Goal: Transaction & Acquisition: Purchase product/service

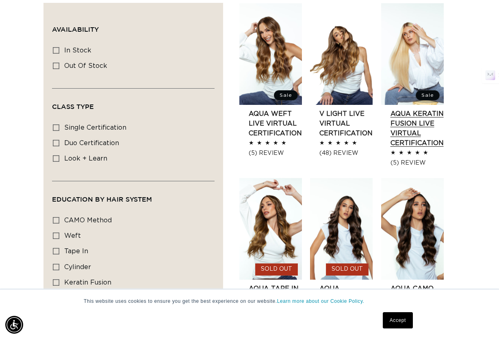
click at [409, 109] on link "AQUA Keratin Fusion LIVE VIRTUAL Certification" at bounding box center [416, 128] width 53 height 39
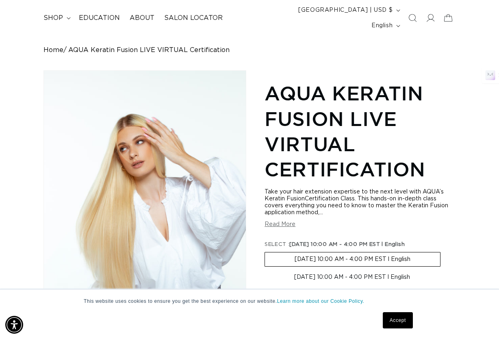
scroll to position [69, 0]
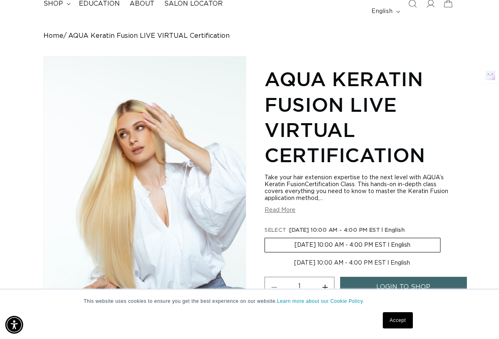
click at [391, 318] on link "Accept" at bounding box center [398, 320] width 30 height 16
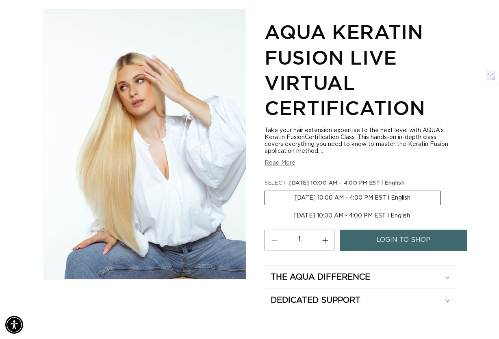
scroll to position [0, 441]
click at [283, 160] on button "Read More" at bounding box center [279, 163] width 31 height 7
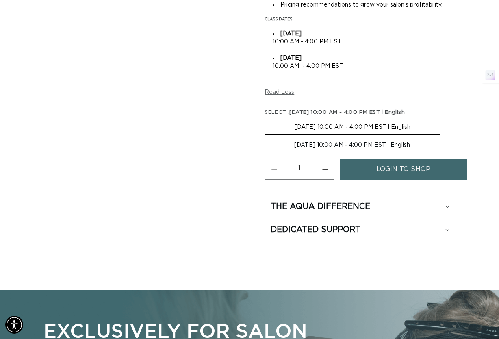
scroll to position [445, 0]
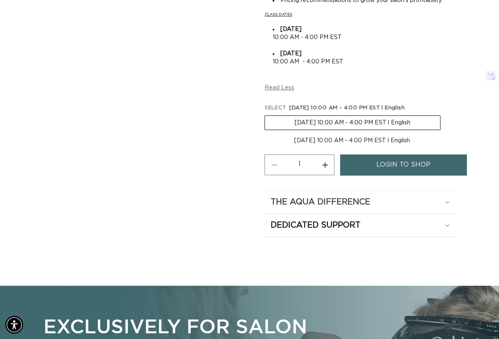
click at [446, 197] on div "The Aqua Difference" at bounding box center [359, 202] width 179 height 11
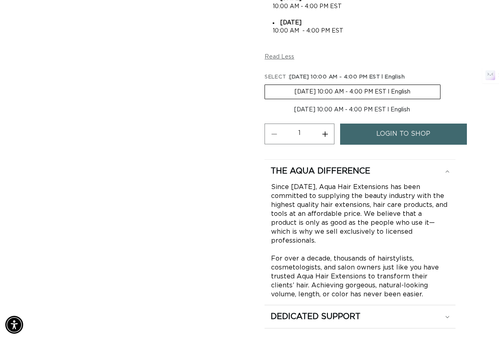
scroll to position [0, 0]
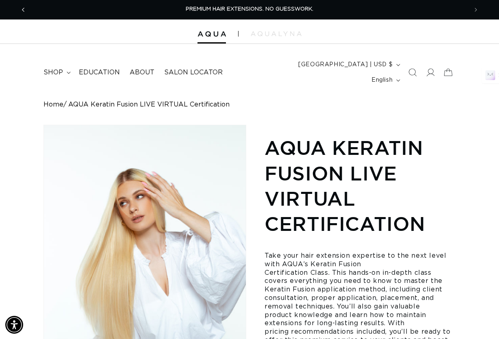
click at [25, 11] on span "Previous announcement" at bounding box center [23, 10] width 8 height 8
click at [23, 10] on icon "Previous announcement" at bounding box center [23, 10] width 2 height 4
click at [48, 68] on span "shop" at bounding box center [52, 72] width 19 height 9
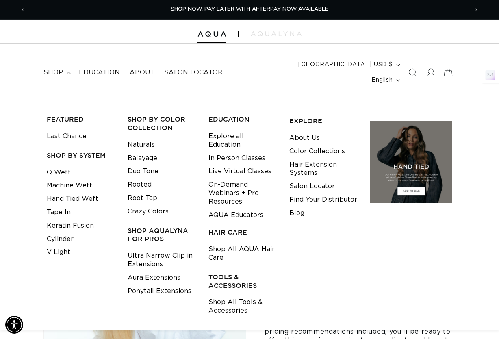
click at [61, 219] on link "Keratin Fusion" at bounding box center [70, 225] width 47 height 13
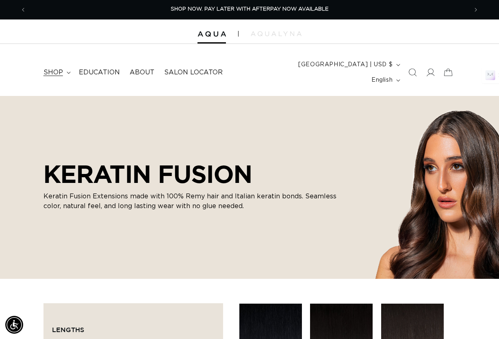
click at [67, 71] on icon at bounding box center [69, 72] width 4 height 2
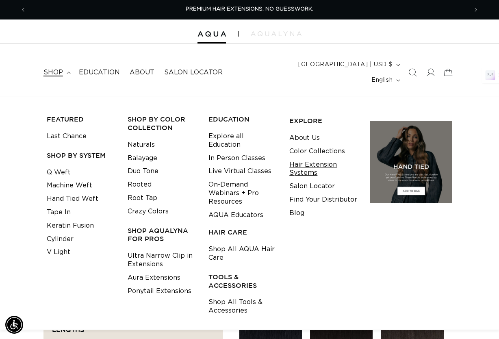
click at [307, 158] on link "Hair Extension Systems" at bounding box center [323, 169] width 68 height 22
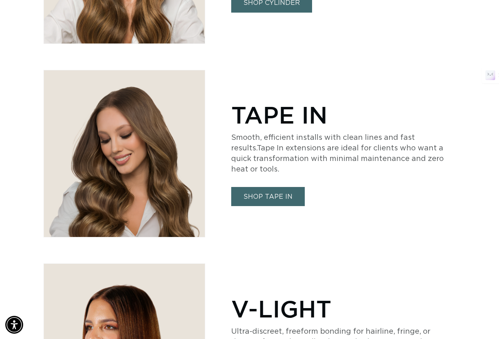
click at [291, 187] on link "SHOP TAPE IN" at bounding box center [268, 196] width 74 height 19
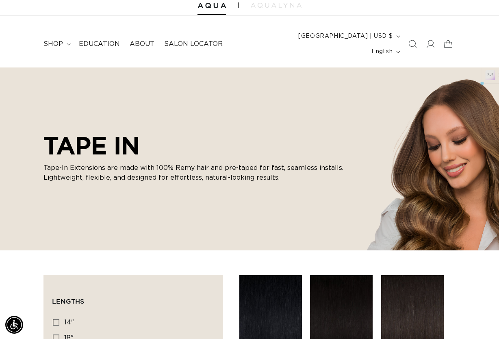
drag, startPoint x: 143, startPoint y: 131, endPoint x: 49, endPoint y: 131, distance: 93.8
click at [49, 131] on h2 "TAPE IN" at bounding box center [197, 145] width 309 height 28
copy h2 "TAPE IN"
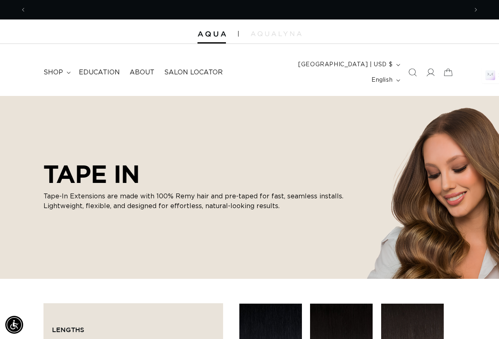
scroll to position [0, 882]
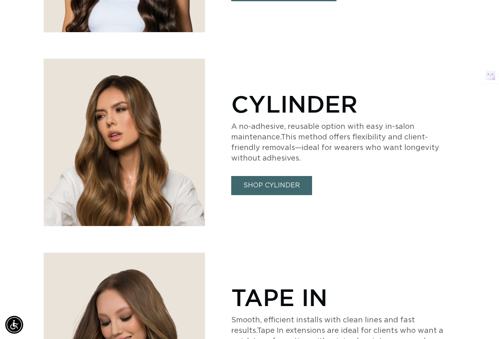
scroll to position [0, 882]
click at [272, 176] on link "SHOP CYLINDER" at bounding box center [271, 185] width 81 height 19
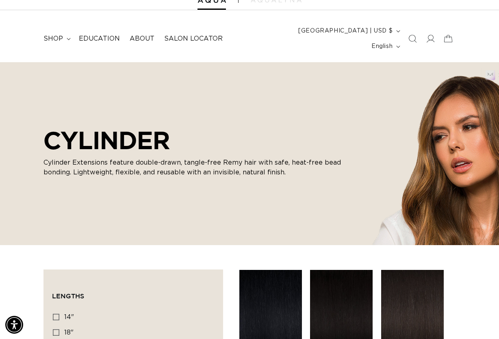
scroll to position [0, 441]
drag, startPoint x: 108, startPoint y: 149, endPoint x: 10, endPoint y: 150, distance: 98.3
click at [10, 150] on div "CYLINDER Cylinder Extensions feature double-drawn, tangle-free Remy hair with s…" at bounding box center [249, 153] width 499 height 183
copy p "Cylinder Extensions"
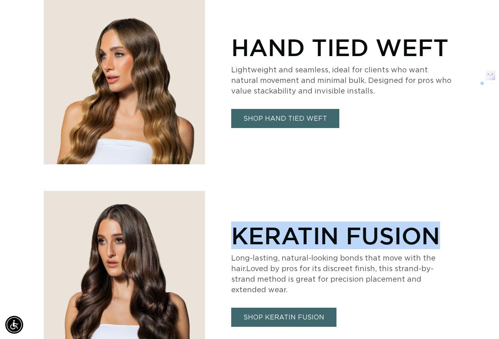
drag, startPoint x: 236, startPoint y: 223, endPoint x: 456, endPoint y: 218, distance: 219.3
click at [456, 218] on div "KERATIN FUSION Long-lasting, natural-looking bonds that move with the hair.Love…" at bounding box center [249, 273] width 499 height 167
copy p "KERATIN FUSION"
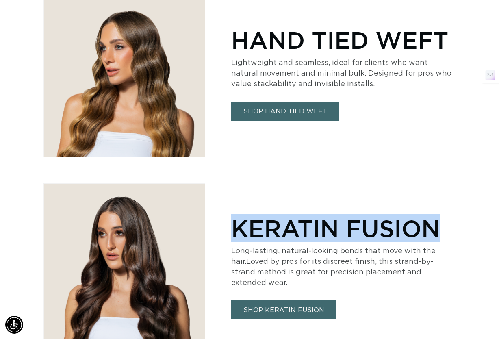
scroll to position [880, 0]
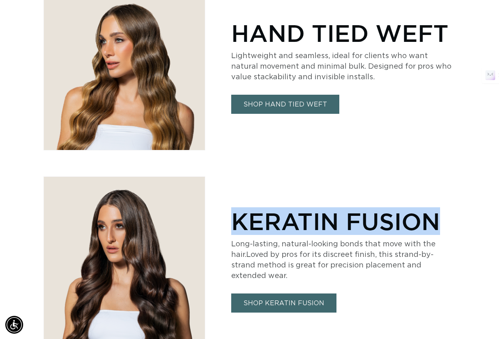
click at [301, 293] on link "SHOP KERATIN FUSION" at bounding box center [283, 302] width 105 height 19
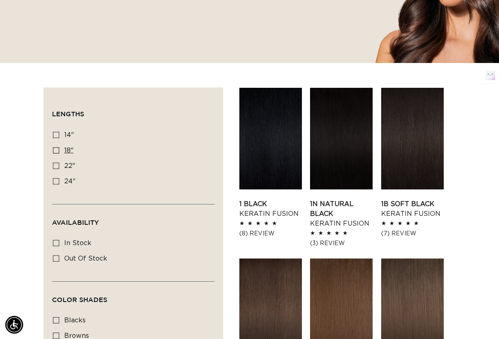
scroll to position [0, 441]
click at [55, 147] on icon at bounding box center [56, 150] width 6 height 6
click at [55, 147] on input "18" 18" (47 products)" at bounding box center [56, 150] width 6 height 6
checkbox input "true"
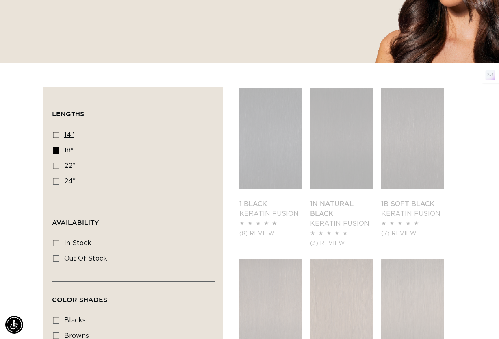
scroll to position [0, 882]
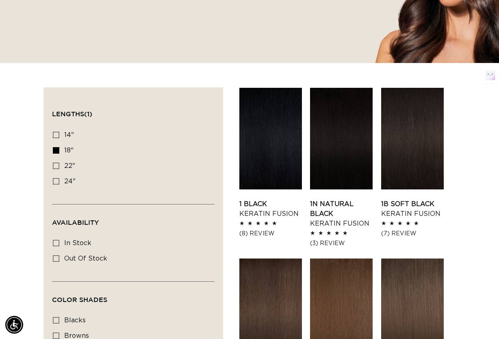
click at [56, 132] on icon at bounding box center [56, 135] width 6 height 6
click at [56, 132] on input "14" 14" (20 products)" at bounding box center [56, 135] width 6 height 6
checkbox input "true"
click at [57, 240] on icon at bounding box center [56, 243] width 6 height 6
click at [57, 240] on input "In stock In stock (45 products)" at bounding box center [56, 243] width 6 height 6
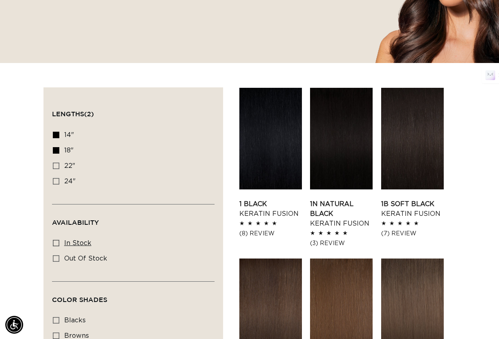
checkbox input "true"
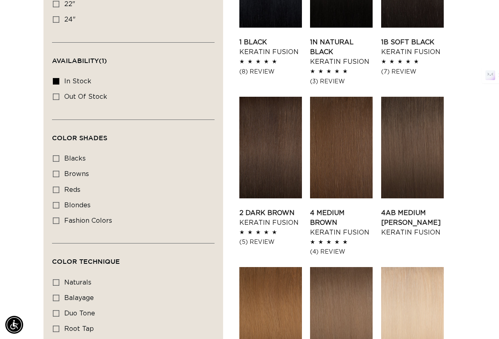
scroll to position [0, 441]
click at [58, 171] on icon at bounding box center [56, 174] width 6 height 6
click at [58, 171] on input "browns browns (23 products)" at bounding box center [56, 174] width 6 height 6
checkbox input "true"
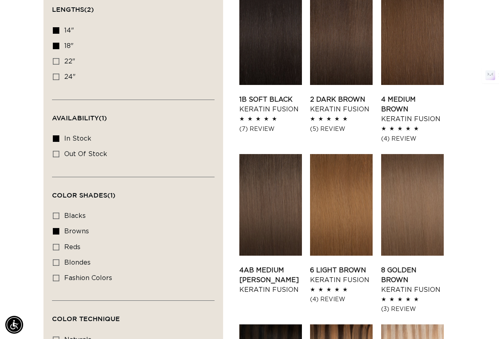
scroll to position [320, 0]
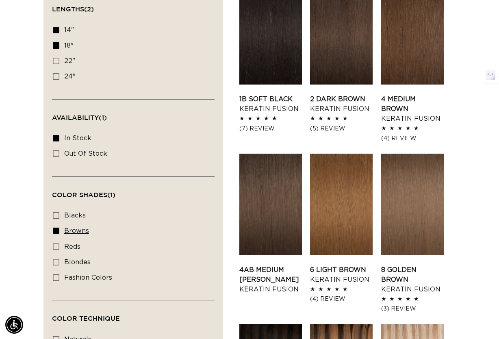
click at [59, 227] on icon at bounding box center [56, 230] width 6 height 6
click at [59, 227] on input "browns browns (23 products)" at bounding box center [56, 230] width 6 height 6
checkbox input "false"
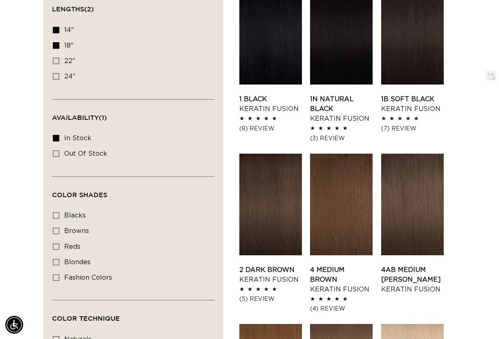
click at [58, 259] on icon at bounding box center [56, 262] width 6 height 6
click at [58, 259] on input "blondes blondes (26 products)" at bounding box center [56, 262] width 6 height 6
checkbox input "true"
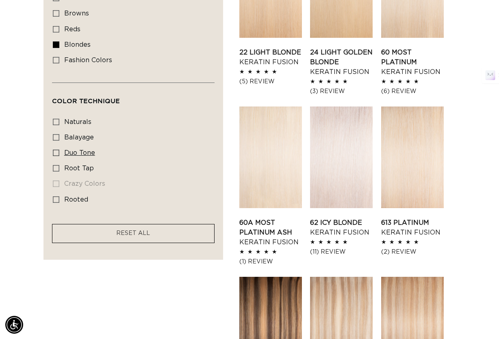
click at [55, 149] on icon at bounding box center [56, 152] width 6 height 6
click at [55, 149] on input "duo tone duo tone (4 products)" at bounding box center [56, 152] width 6 height 6
checkbox input "true"
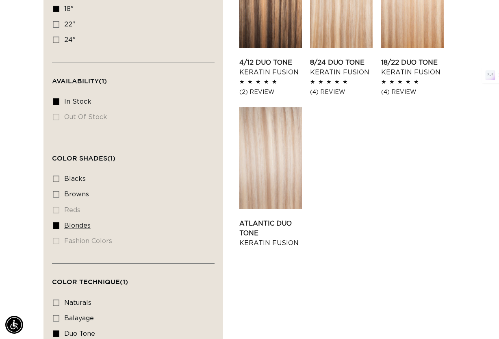
click at [55, 222] on icon at bounding box center [56, 225] width 6 height 6
click at [55, 222] on input "blondes blondes (4 products)" at bounding box center [56, 225] width 6 height 6
checkbox input "false"
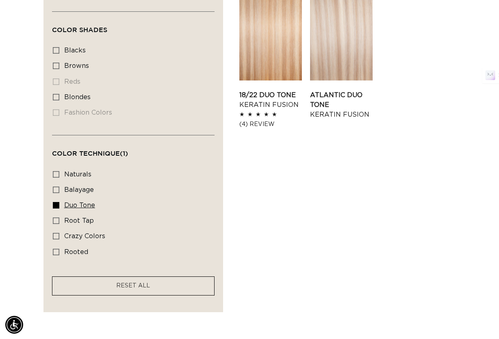
click at [57, 202] on icon at bounding box center [56, 205] width 6 height 6
click at [57, 202] on input "duo tone duo tone (5 products)" at bounding box center [56, 205] width 6 height 6
checkbox input "false"
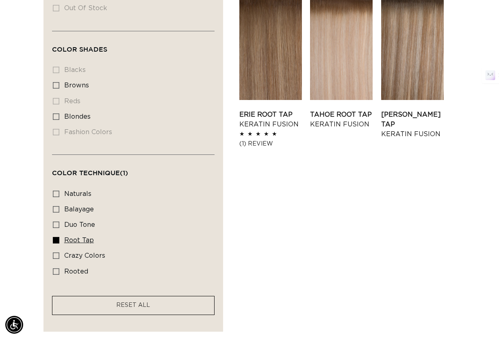
click at [57, 237] on icon at bounding box center [56, 240] width 6 height 6
click at [57, 237] on input "root tap root tap (6 products)" at bounding box center [56, 240] width 6 height 6
checkbox input "false"
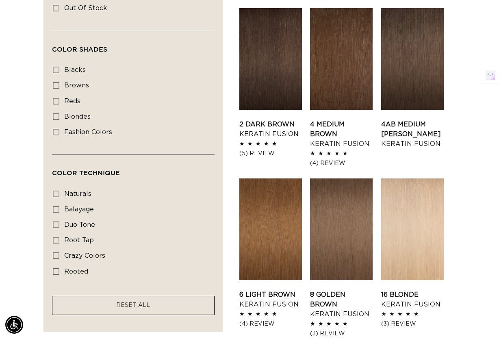
click at [56, 268] on icon at bounding box center [56, 271] width 6 height 6
click at [56, 268] on input "rooted rooted (3 products)" at bounding box center [56, 271] width 6 height 6
checkbox input "true"
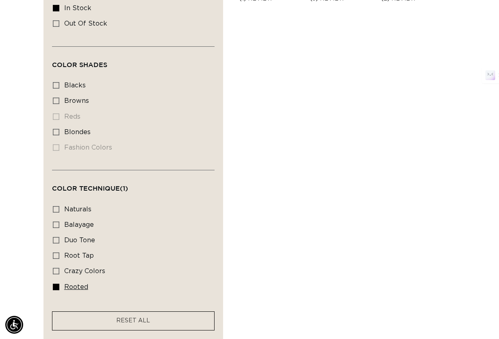
click at [57, 283] on icon at bounding box center [56, 286] width 6 height 6
click at [57, 283] on input "rooted rooted (3 products)" at bounding box center [56, 286] width 6 height 6
checkbox input "false"
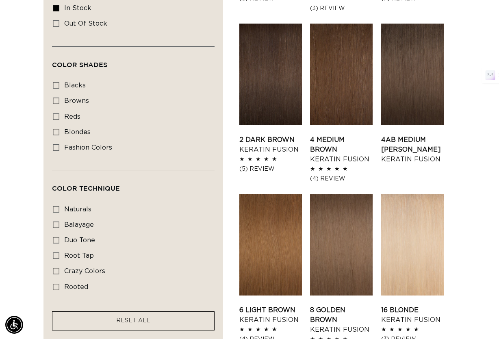
click at [56, 252] on icon at bounding box center [56, 255] width 6 height 6
click at [56, 252] on input "root tap root tap (6 products)" at bounding box center [56, 255] width 6 height 6
checkbox input "true"
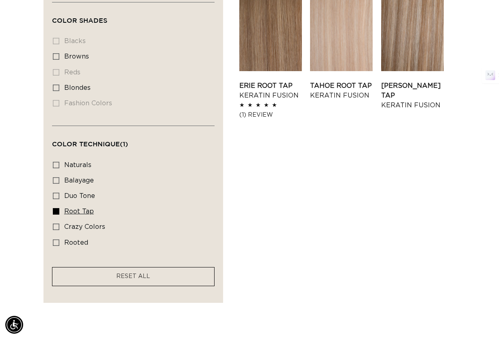
click at [55, 208] on icon at bounding box center [56, 211] width 6 height 6
click at [55, 208] on input "root tap root tap (6 products)" at bounding box center [56, 211] width 6 height 6
checkbox input "false"
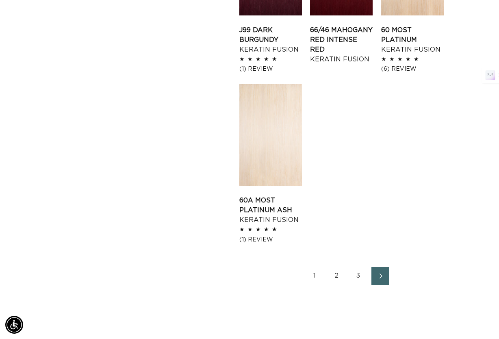
click at [315, 267] on link "1" at bounding box center [314, 276] width 18 height 18
click at [337, 267] on link "2" at bounding box center [336, 276] width 18 height 18
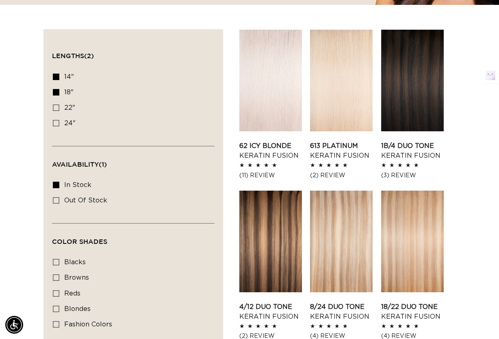
scroll to position [0, 441]
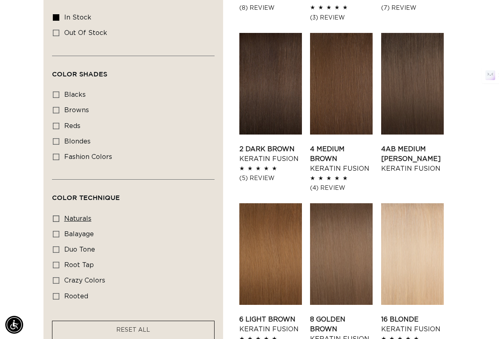
click at [56, 215] on icon at bounding box center [56, 218] width 6 height 6
click at [56, 215] on input "naturals naturals (18 products)" at bounding box center [56, 218] width 6 height 6
checkbox input "true"
click at [57, 215] on icon at bounding box center [56, 218] width 6 height 6
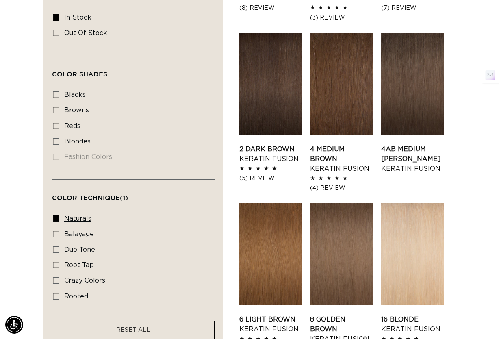
click at [57, 215] on input "naturals naturals (18 products)" at bounding box center [56, 218] width 6 height 6
checkbox input "false"
click at [56, 227] on label "balayage balayage (5 products)" at bounding box center [131, 234] width 156 height 15
click at [56, 231] on input "balayage balayage (5 products)" at bounding box center [56, 234] width 6 height 6
checkbox input "true"
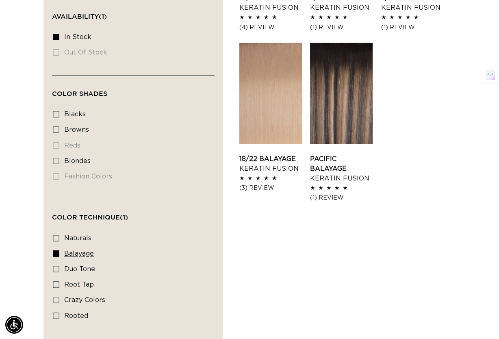
scroll to position [418, 0]
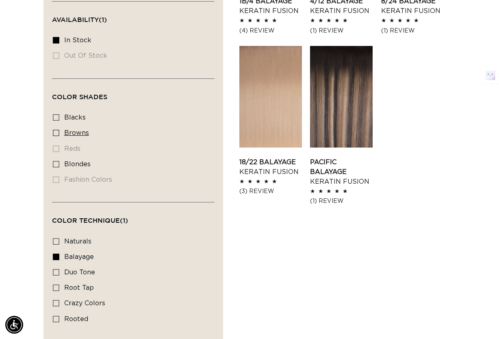
click at [56, 130] on icon at bounding box center [56, 133] width 6 height 6
click at [56, 130] on input "browns browns (4 products)" at bounding box center [56, 133] width 6 height 6
checkbox input "true"
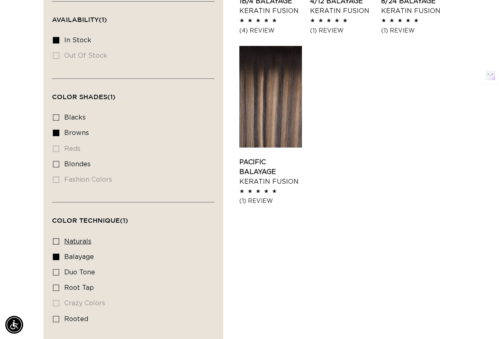
scroll to position [0, 882]
click at [58, 238] on icon at bounding box center [56, 241] width 6 height 6
click at [58, 238] on input "naturals naturals (6 products)" at bounding box center [56, 241] width 6 height 6
checkbox input "true"
click at [56, 253] on icon at bounding box center [56, 256] width 6 height 6
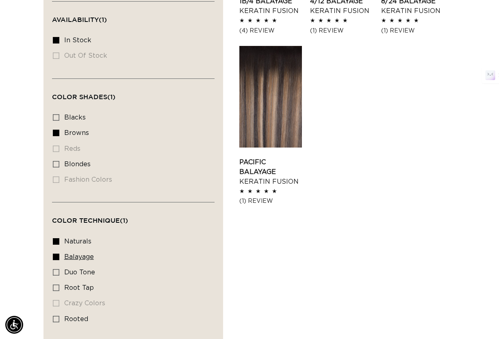
click at [56, 253] on input "balayage balayage (4 products)" at bounding box center [56, 256] width 6 height 6
checkbox input "false"
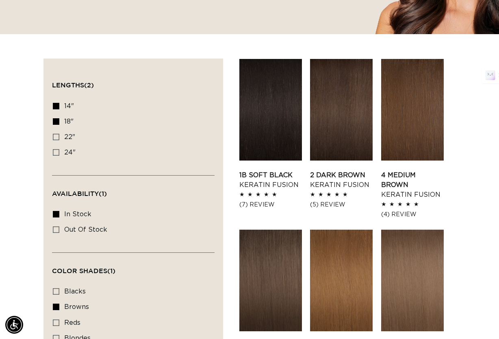
scroll to position [234, 0]
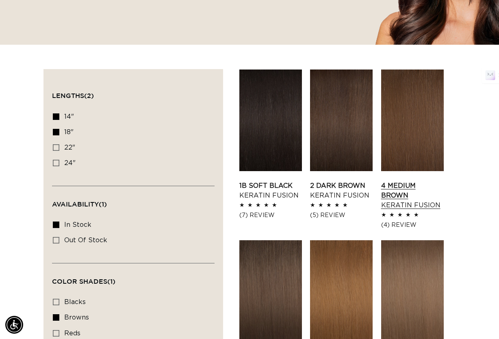
click at [400, 181] on link "4 Medium Brown Keratin Fusion" at bounding box center [412, 195] width 63 height 29
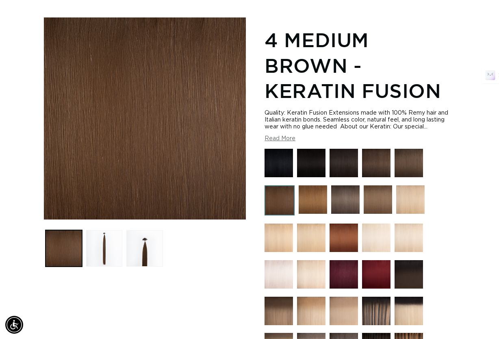
scroll to position [105, 0]
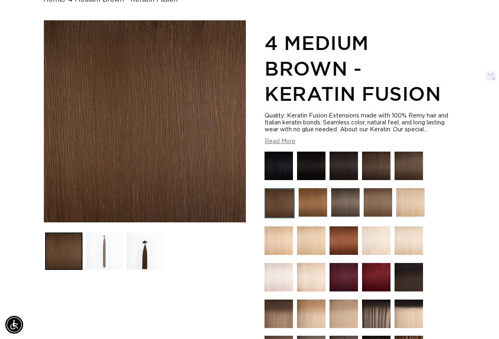
click at [104, 247] on button "Load image 2 in gallery view" at bounding box center [104, 251] width 37 height 37
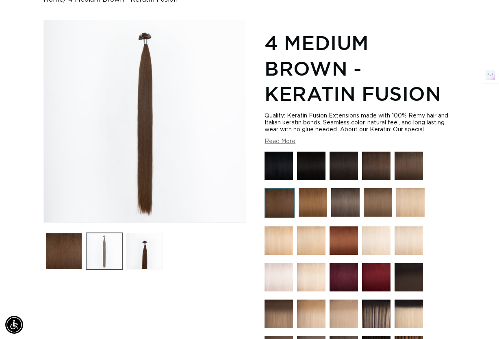
scroll to position [0, 882]
click at [142, 238] on button "Load image 3 in gallery view" at bounding box center [144, 251] width 37 height 37
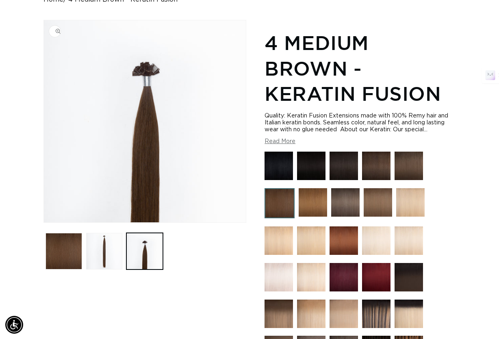
click at [147, 65] on img "Gallery Viewer" at bounding box center [145, 121] width 202 height 202
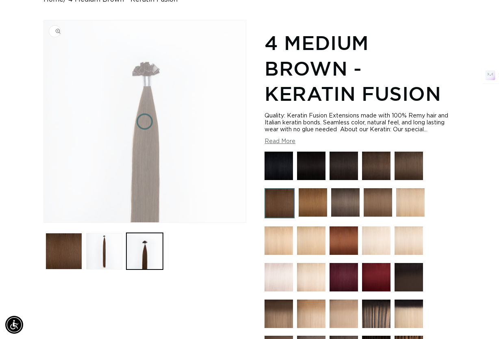
click at [147, 65] on img "Gallery Viewer" at bounding box center [145, 121] width 202 height 202
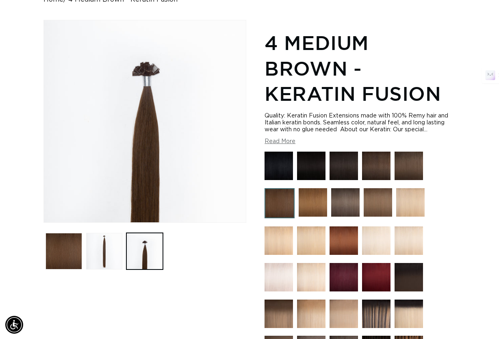
scroll to position [0, 882]
click at [272, 138] on button "Read More" at bounding box center [279, 141] width 31 height 7
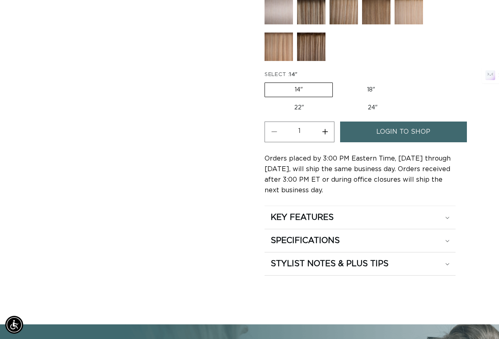
scroll to position [0, 0]
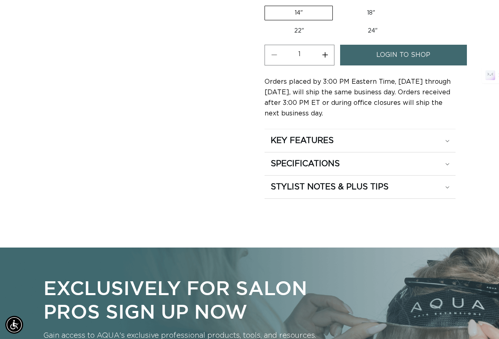
click at [397, 48] on span "login to shop" at bounding box center [403, 55] width 54 height 21
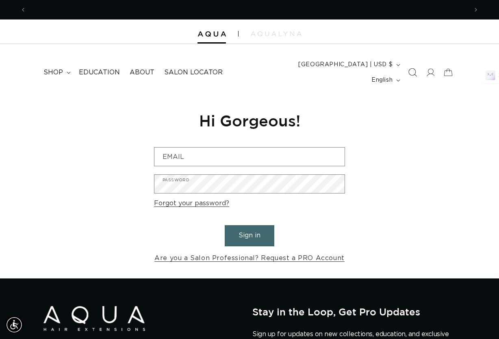
scroll to position [0, 882]
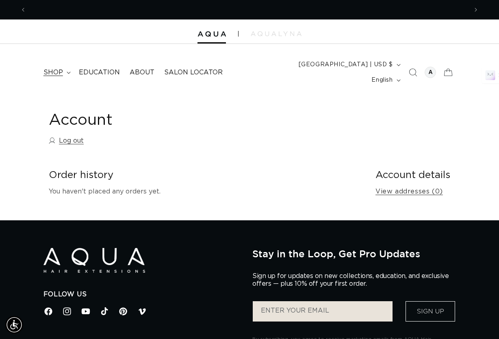
scroll to position [0, 441]
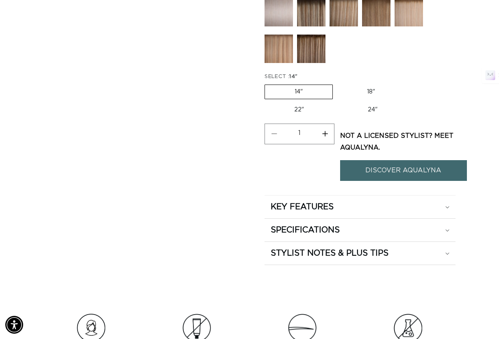
scroll to position [0, 882]
click at [446, 248] on div "STYLIST NOTES & PLUS TIPS" at bounding box center [359, 253] width 179 height 11
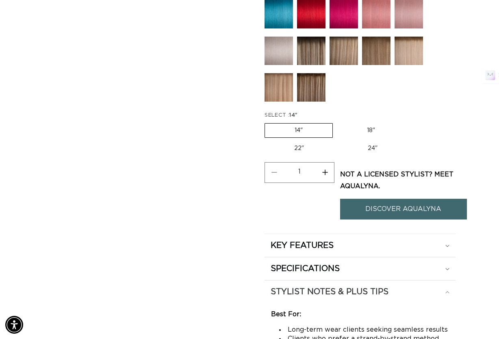
scroll to position [0, 0]
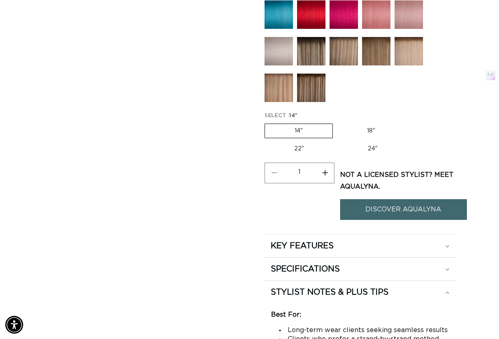
click at [403, 201] on link "DISCOVER AQUALYNA" at bounding box center [403, 209] width 127 height 21
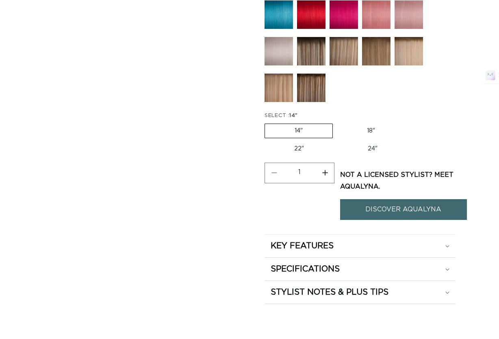
scroll to position [534, 0]
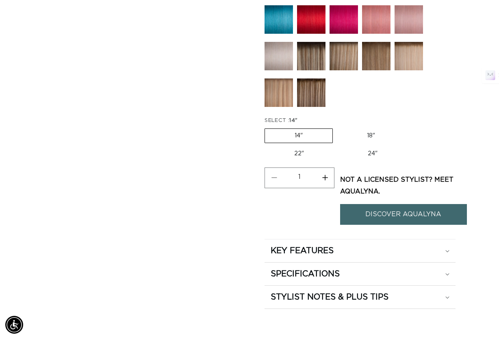
click at [324, 167] on button "Increase quantity for 4 Medium Brown - Keratin Fusion" at bounding box center [325, 177] width 18 height 21
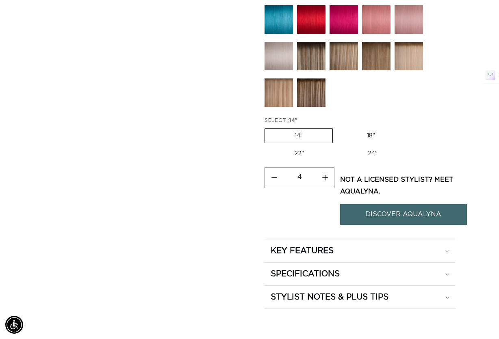
type input "5"
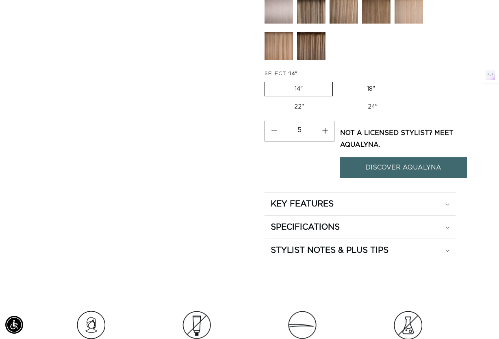
scroll to position [592, 0]
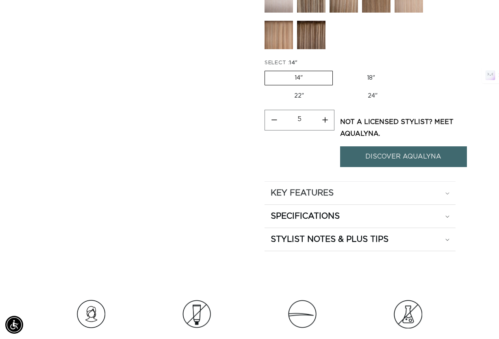
click at [450, 182] on summary "KEY FEATURES" at bounding box center [359, 193] width 191 height 23
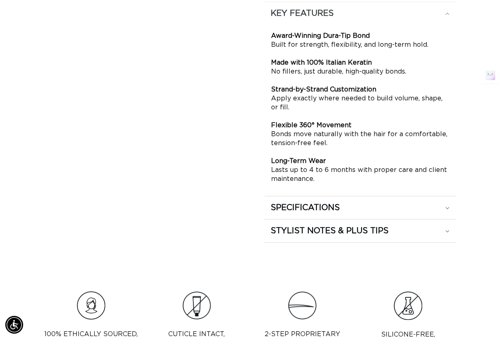
scroll to position [779, 0]
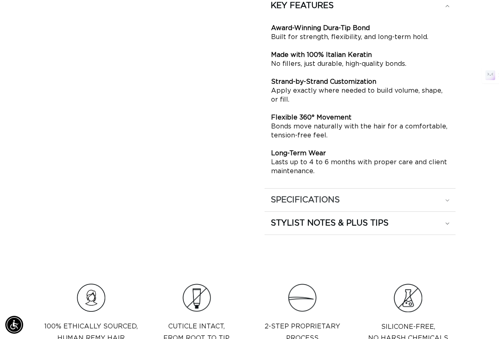
click at [444, 195] on div "SPECIFICATIONS" at bounding box center [359, 200] width 179 height 11
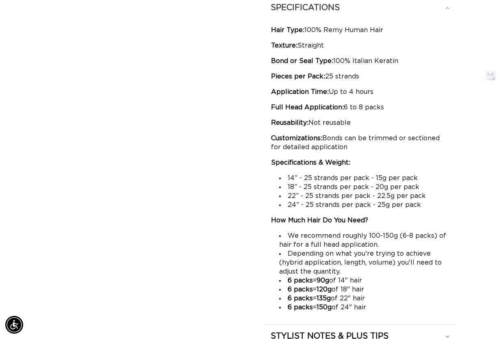
scroll to position [0, 0]
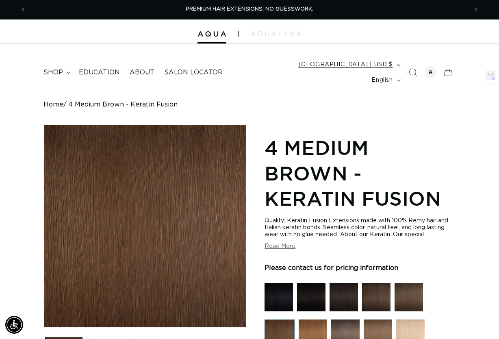
click at [396, 65] on icon "button" at bounding box center [398, 65] width 4 height 2
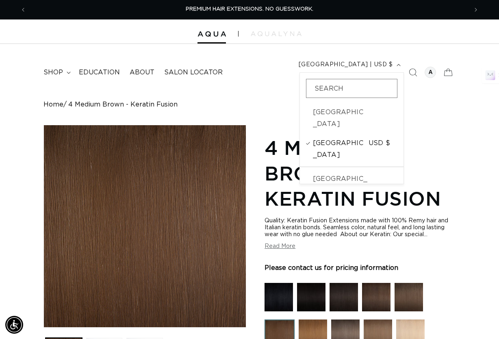
click at [313, 137] on span "[GEOGRAPHIC_DATA]" at bounding box center [340, 149] width 54 height 24
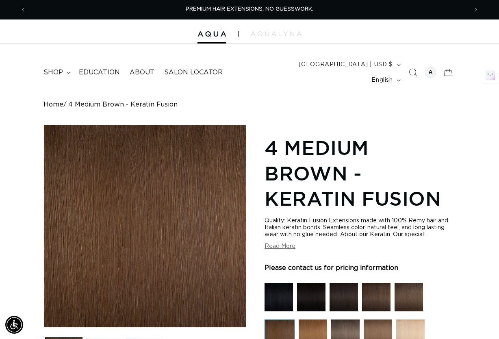
click at [450, 64] on icon at bounding box center [448, 72] width 19 height 19
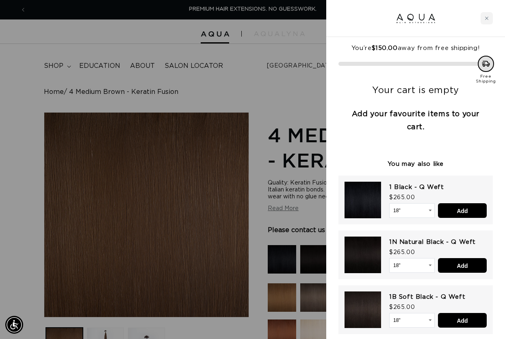
click at [279, 44] on div at bounding box center [252, 169] width 505 height 339
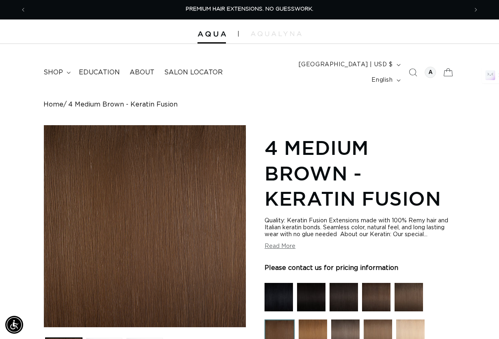
click at [447, 69] on icon at bounding box center [447, 73] width 9 height 8
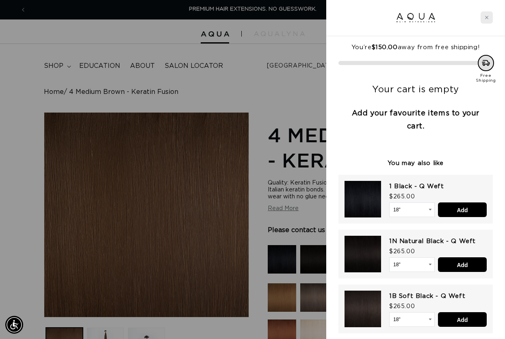
click at [483, 18] on div "Close cart" at bounding box center [486, 17] width 12 height 12
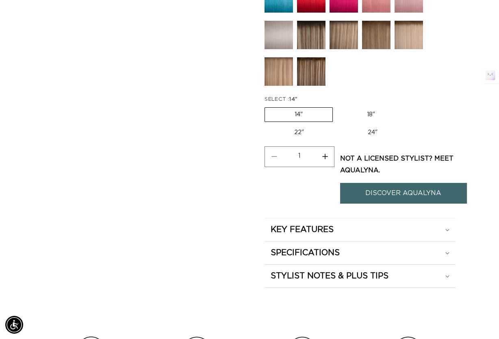
click at [406, 183] on link "DISCOVER AQUALYNA" at bounding box center [403, 193] width 127 height 21
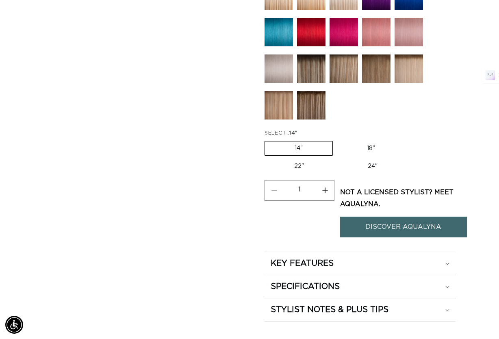
click at [328, 180] on button "Increase quantity for 4 Medium Brown - Keratin Fusion" at bounding box center [325, 190] width 18 height 21
type input "4"
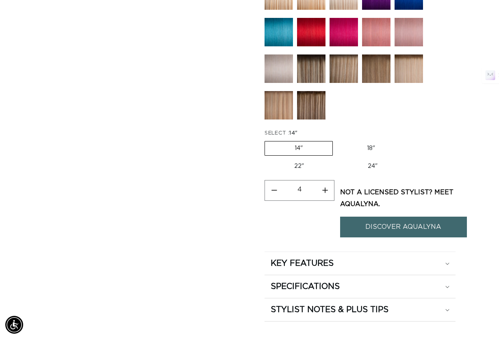
click at [299, 159] on label "22" Variant sold out or unavailable" at bounding box center [298, 166] width 69 height 14
click at [409, 140] on input "22" Variant sold out or unavailable" at bounding box center [409, 139] width 0 height 0
radio input "true"
click at [304, 212] on div "Quantity ( 0 in cart) Decrease quantity for 4 Medium Brown - Keratin Fusion 4 I…" at bounding box center [299, 208] width 70 height 56
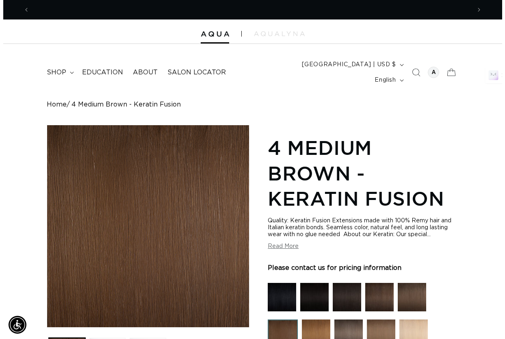
scroll to position [0, 0]
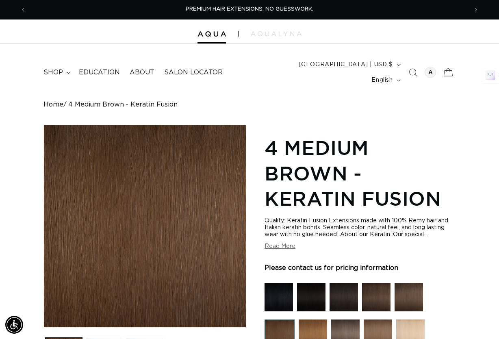
click at [448, 67] on icon at bounding box center [448, 72] width 19 height 19
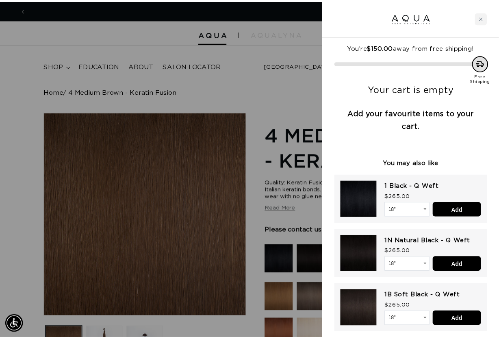
scroll to position [0, 894]
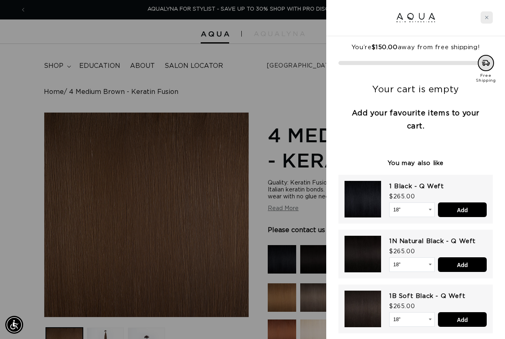
click at [487, 15] on icon "Close cart" at bounding box center [486, 17] width 4 height 4
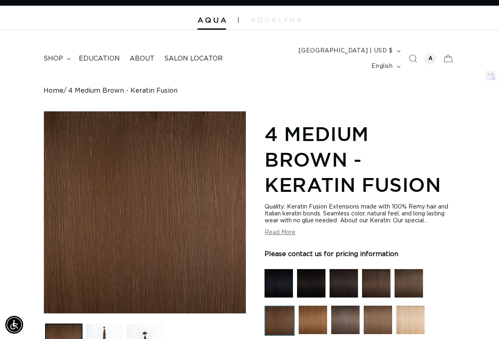
scroll to position [0, 441]
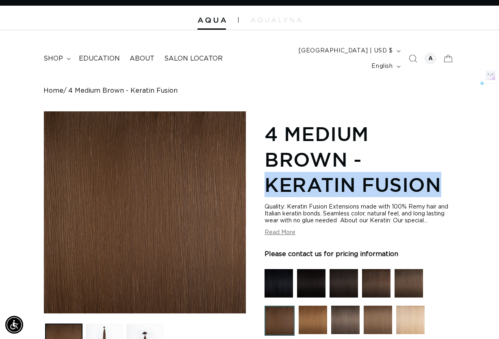
drag, startPoint x: 442, startPoint y: 169, endPoint x: 268, endPoint y: 173, distance: 173.9
click at [268, 173] on h1 "4 Medium Brown - Keratin Fusion" at bounding box center [359, 159] width 191 height 76
copy h1 "Keratin Fusion"
